Goal: Find specific page/section: Find specific page/section

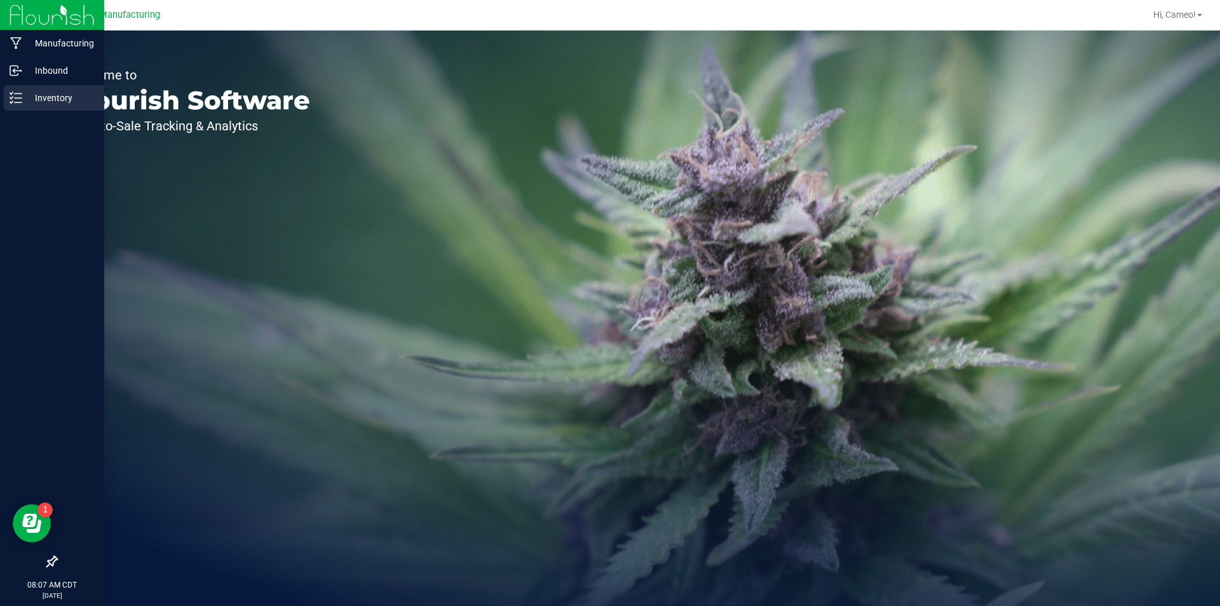
click at [36, 95] on p "Inventory" at bounding box center [60, 97] width 76 height 15
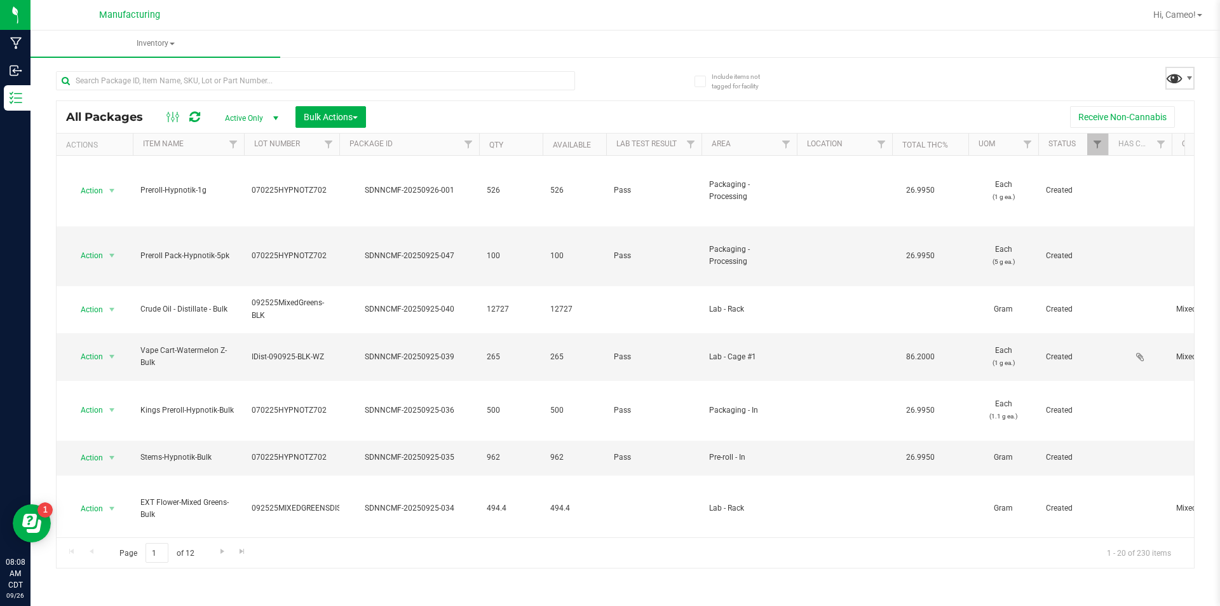
click at [1171, 80] on span at bounding box center [1175, 78] width 18 height 18
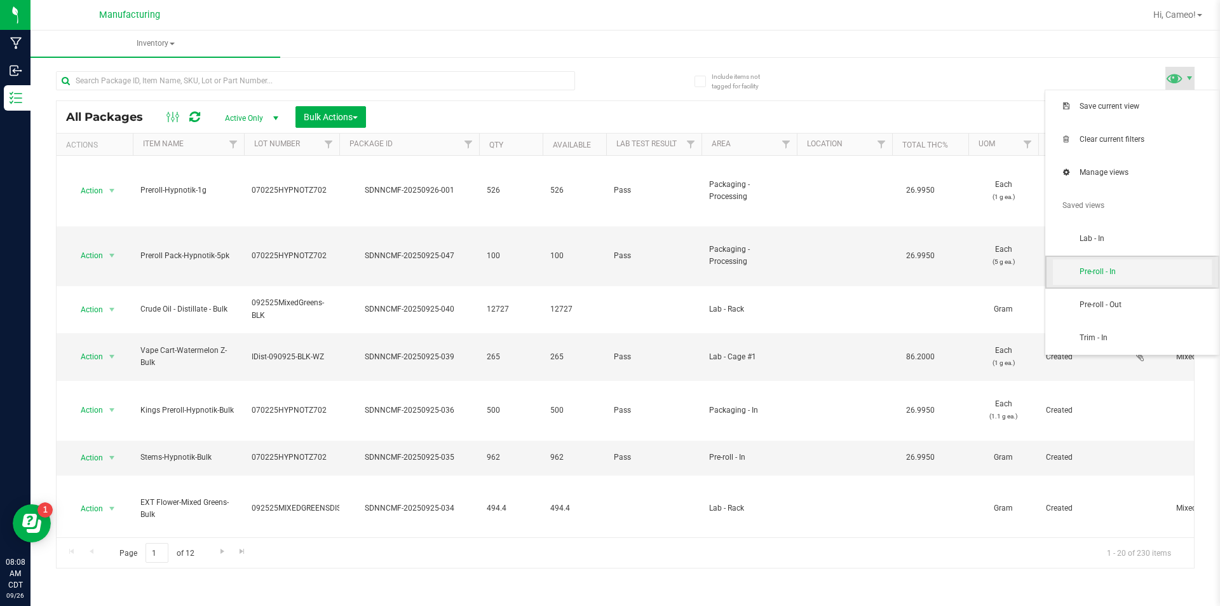
click at [1089, 279] on span "Pre-roll - In" at bounding box center [1132, 271] width 159 height 25
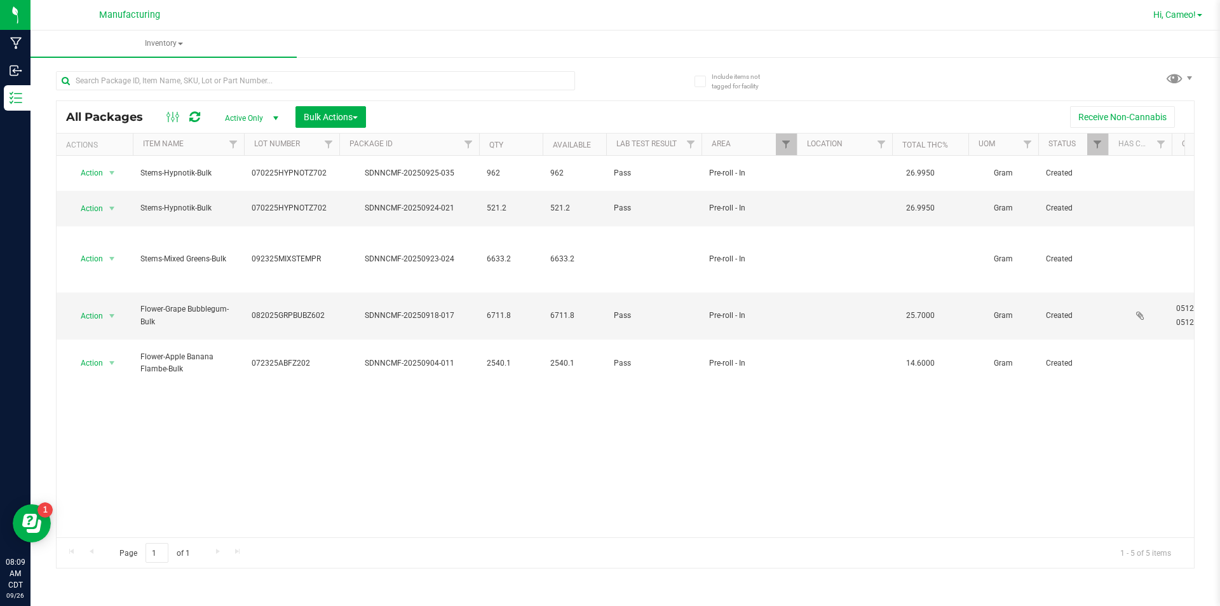
click at [1194, 13] on span "Hi, Cameo!" at bounding box center [1175, 15] width 43 height 10
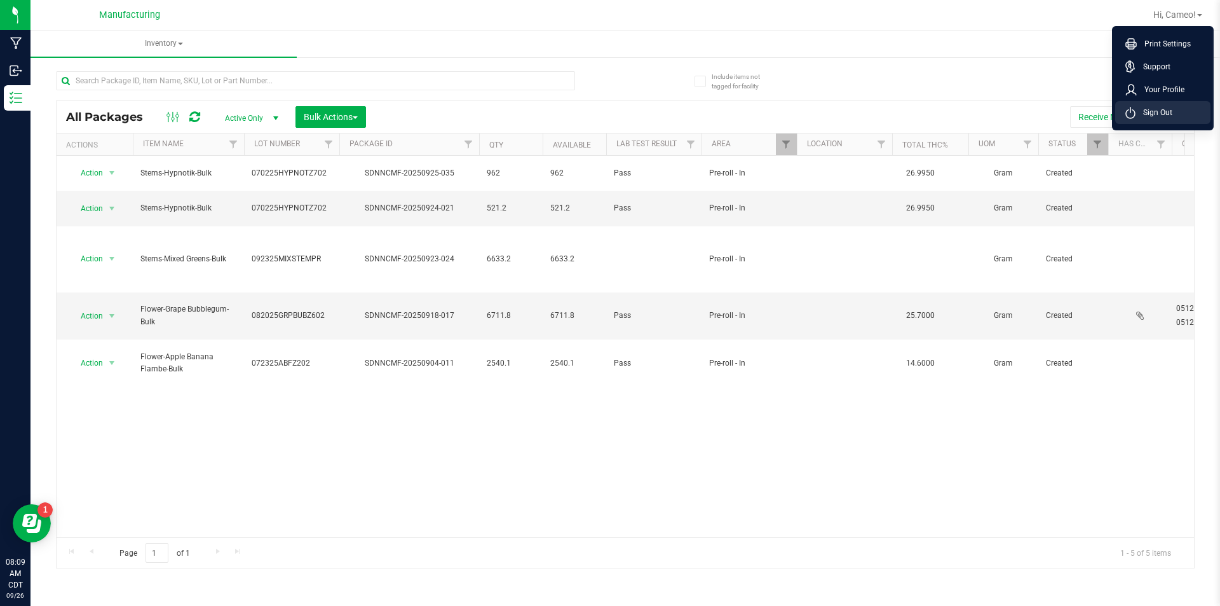
click at [1176, 112] on li "Sign Out" at bounding box center [1162, 112] width 95 height 23
